Goal: Information Seeking & Learning: Understand process/instructions

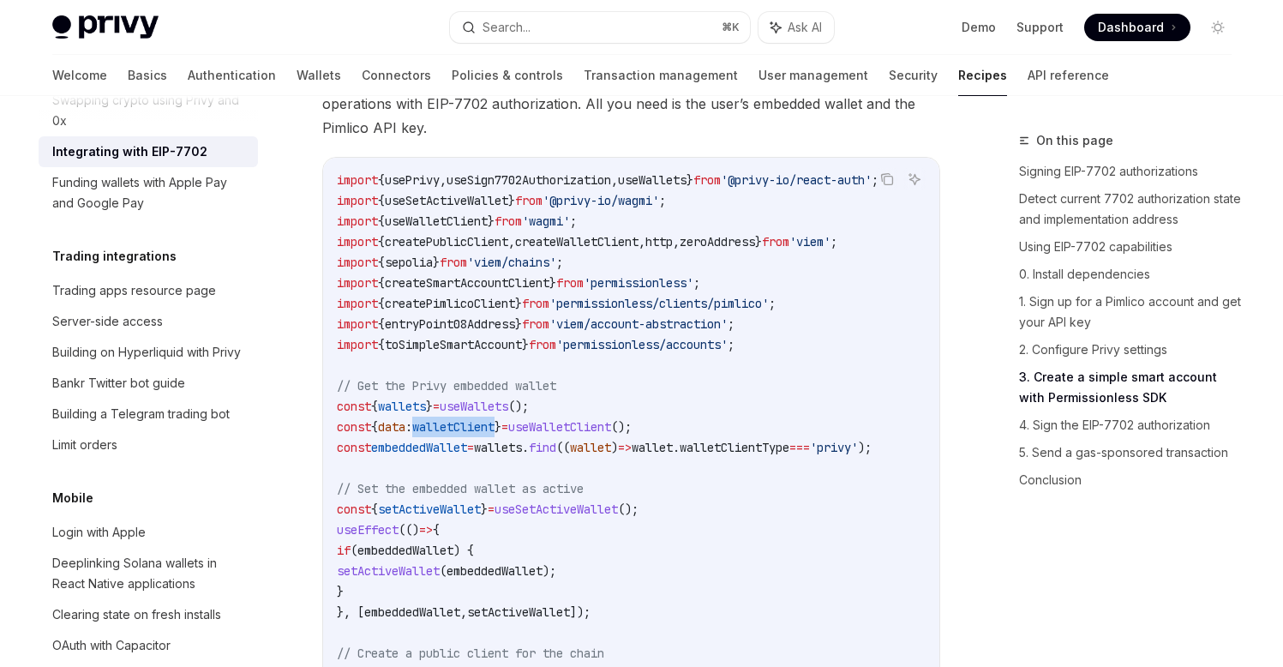
scroll to position [2503, 0]
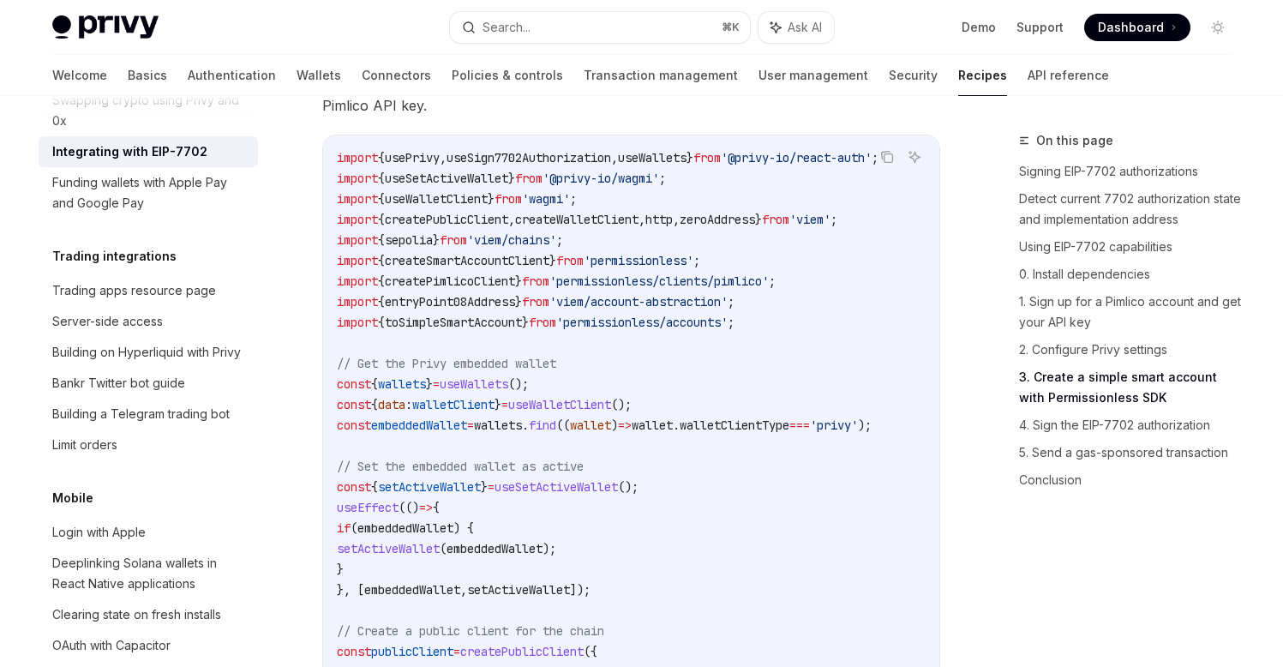
click at [986, 574] on div "On this page Signing EIP-7702 authorizations Detect current 7702 authorization …" at bounding box center [1115, 398] width 261 height 537
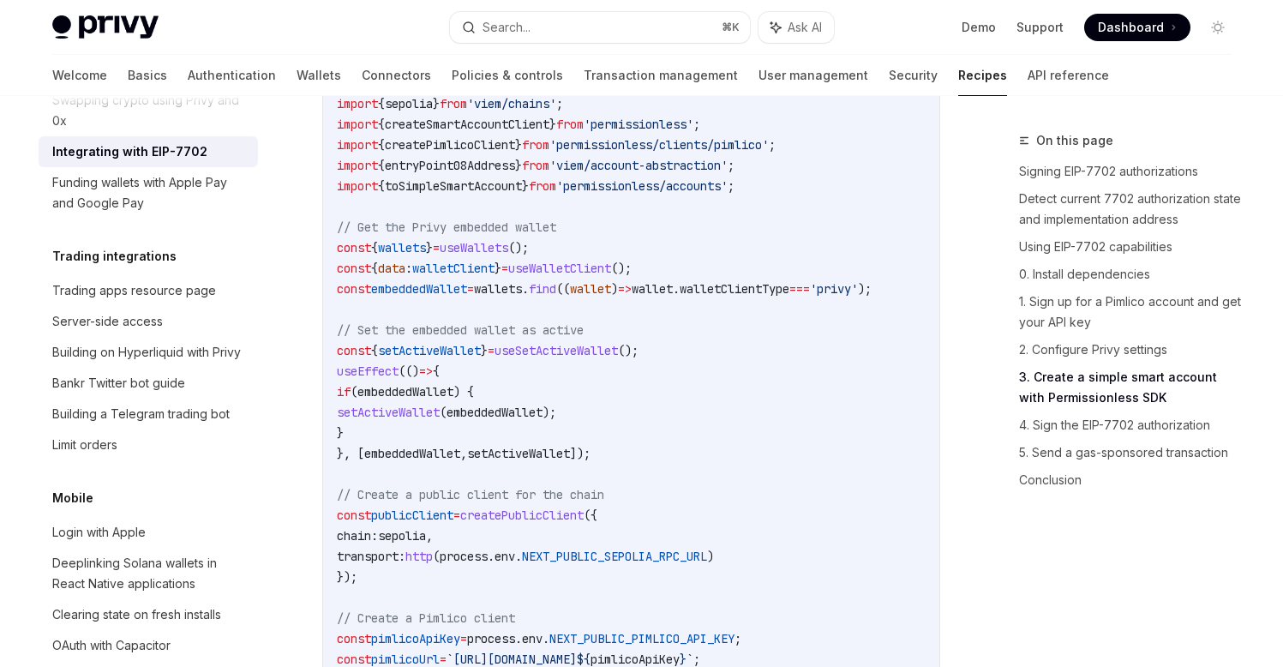
scroll to position [2665, 0]
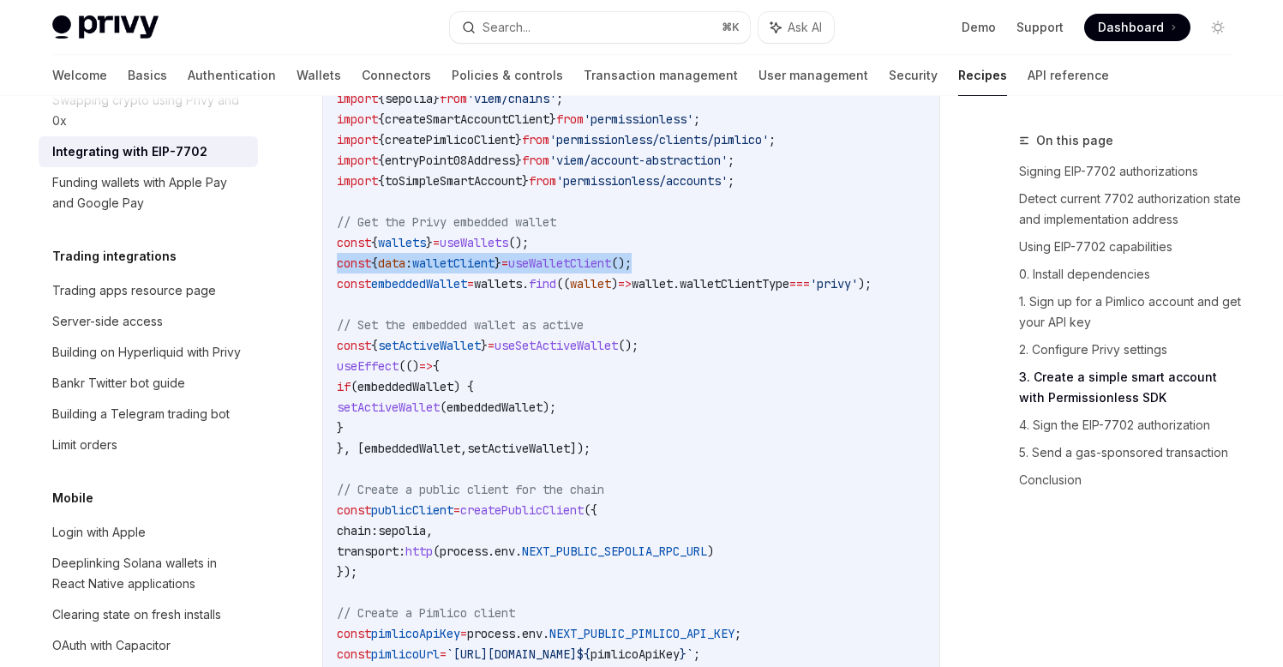
drag, startPoint x: 337, startPoint y: 298, endPoint x: 676, endPoint y: 299, distance: 339.5
click at [676, 299] on code "import { usePrivy , useSign7702Authorization , useWallets } from '@privy-io/rea…" at bounding box center [631, 613] width 589 height 1214
copy span "const { data : walletClient } = useWalletClient ();"
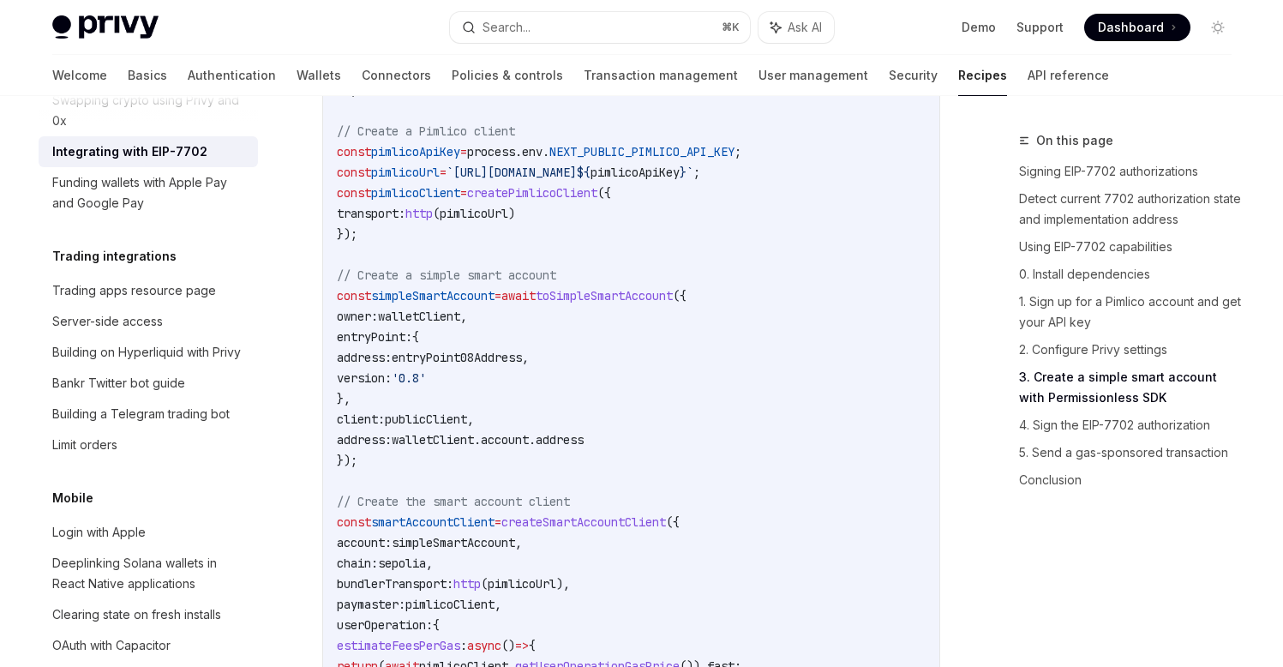
scroll to position [3152, 0]
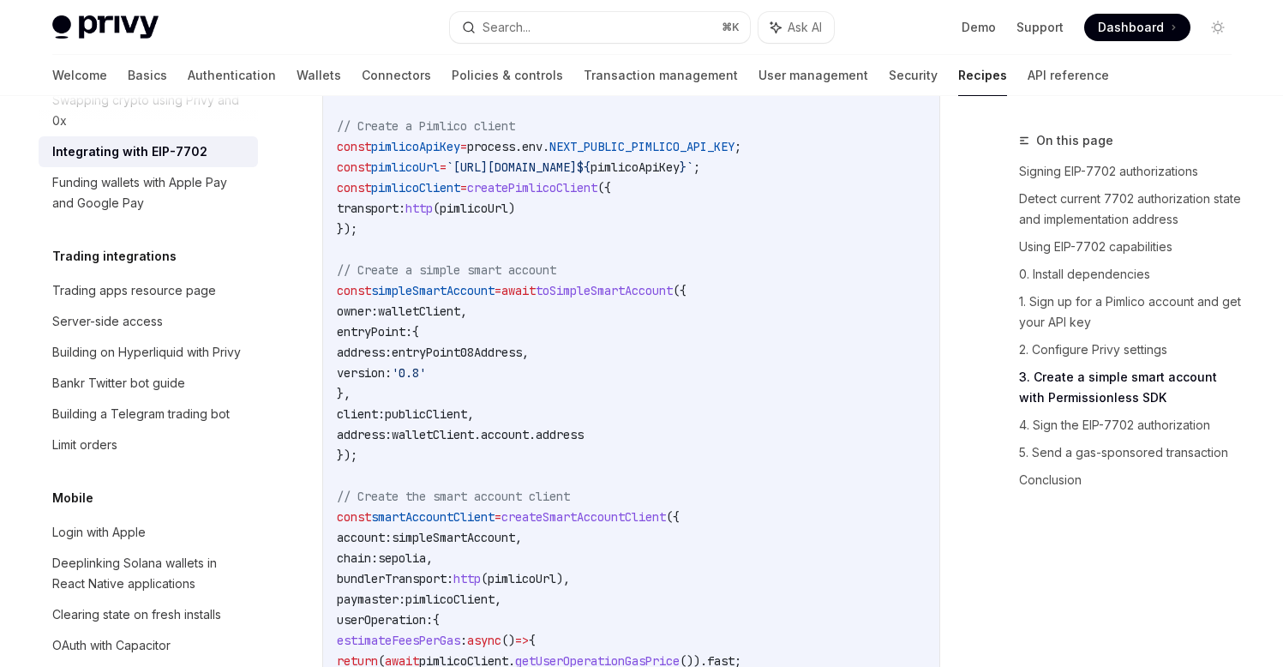
click at [818, 382] on code "import { usePrivy , useSign7702Authorization , useWallets } from '@privy-io/rea…" at bounding box center [631, 126] width 589 height 1214
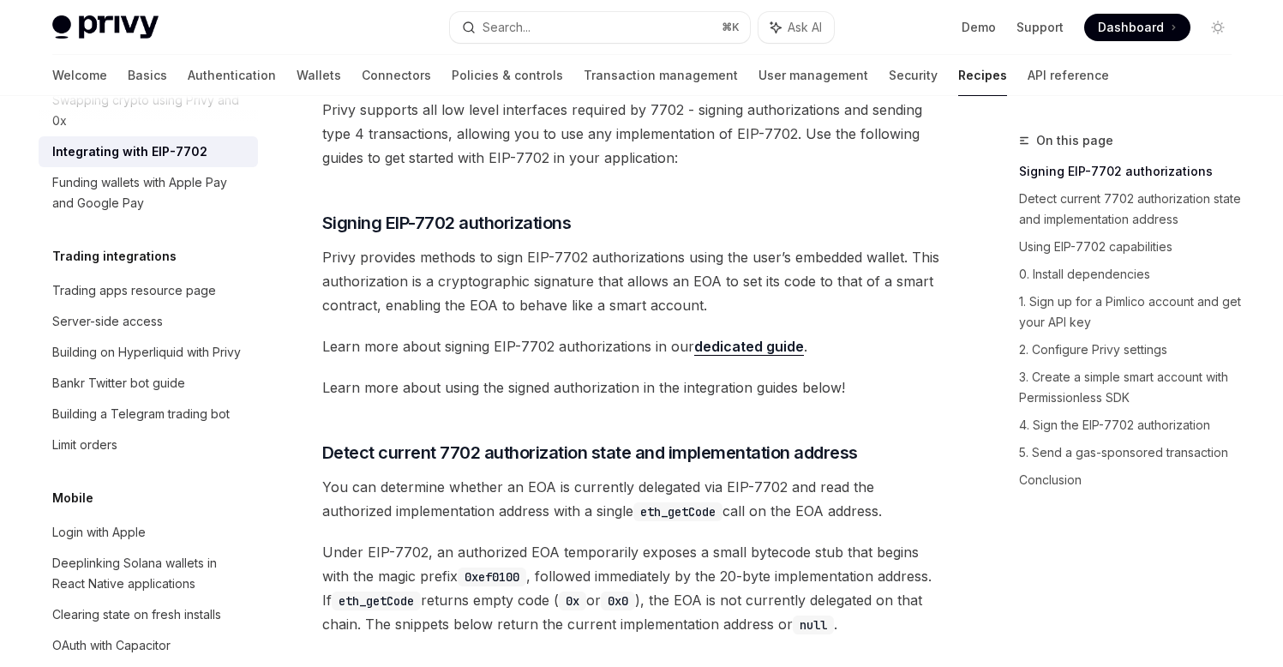
scroll to position [0, 0]
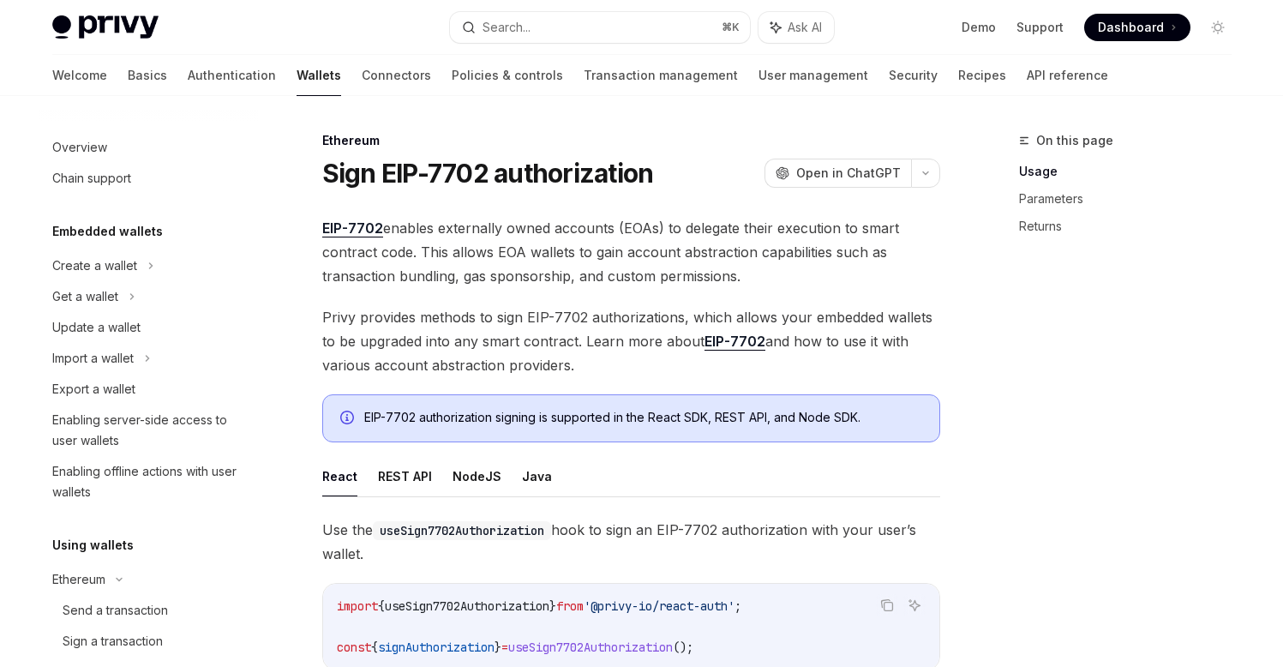
scroll to position [383, 0]
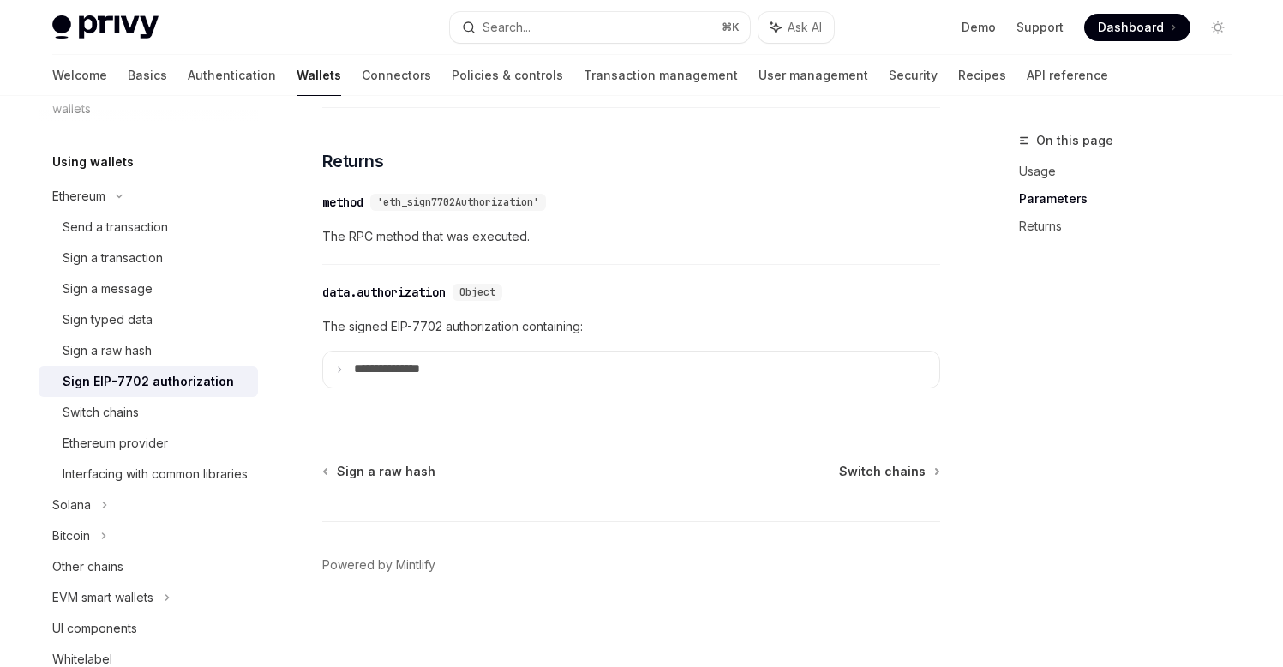
scroll to position [1733, 0]
click at [801, 363] on summary "**********" at bounding box center [631, 368] width 616 height 36
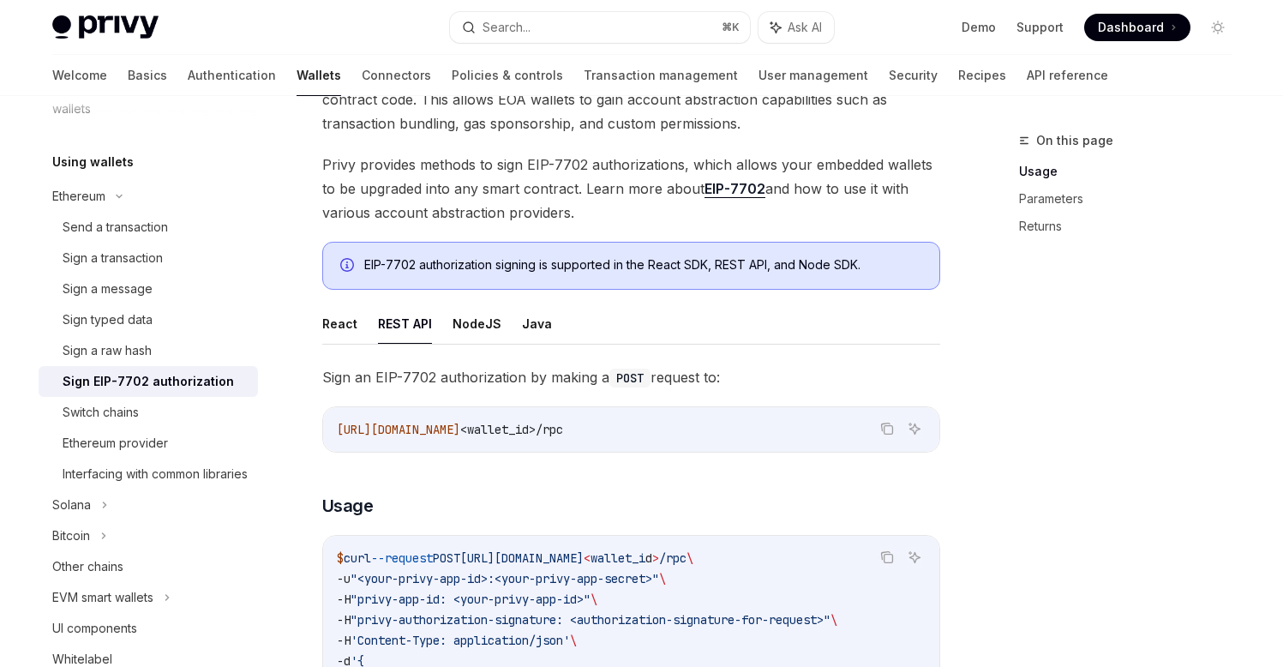
scroll to position [100, 0]
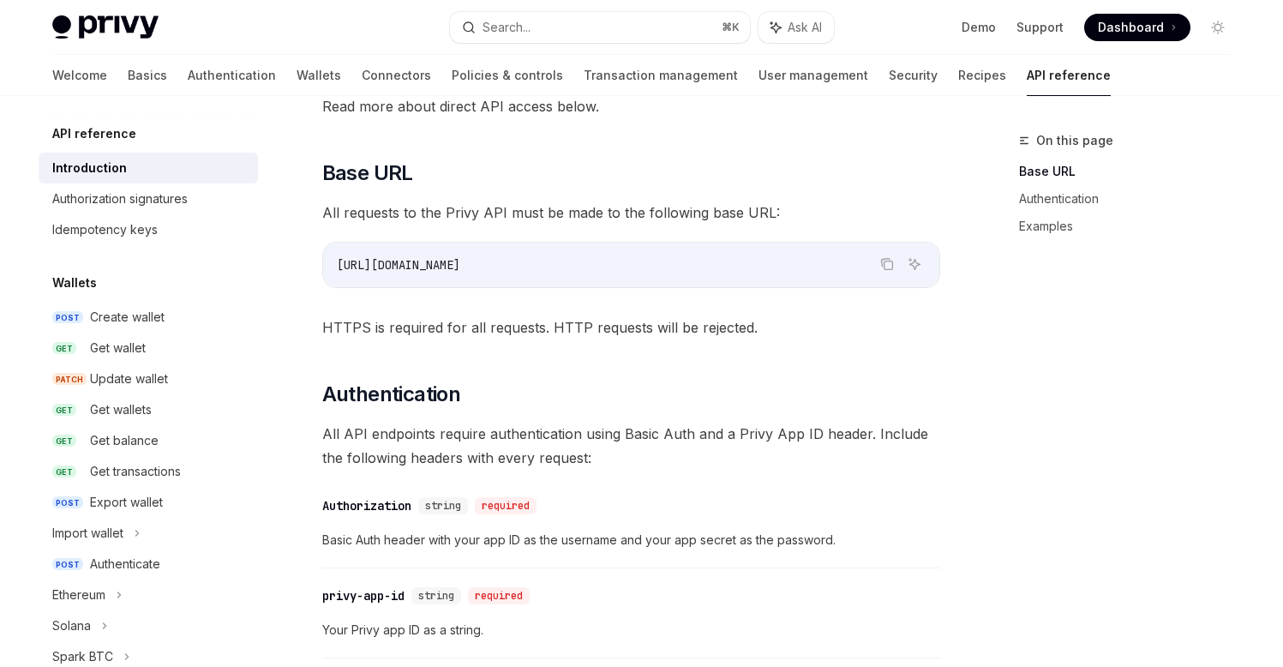
scroll to position [359, 0]
